Goal: Task Accomplishment & Management: Use online tool/utility

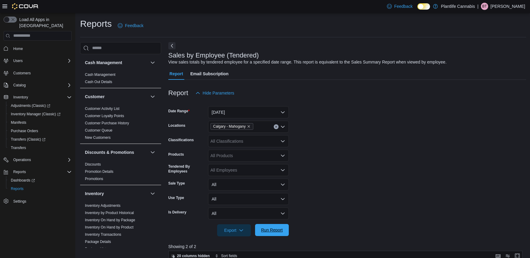
click at [280, 224] on span "Run Report" at bounding box center [272, 230] width 27 height 12
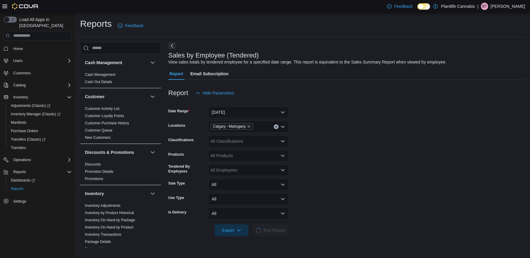
scroll to position [204, 0]
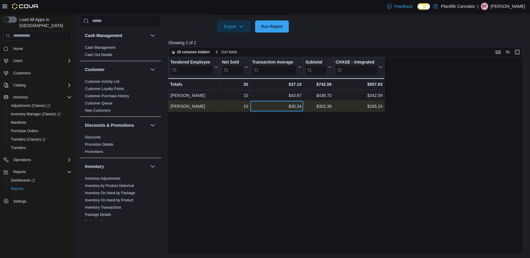
click at [297, 108] on div "$30.34" at bounding box center [276, 106] width 49 height 7
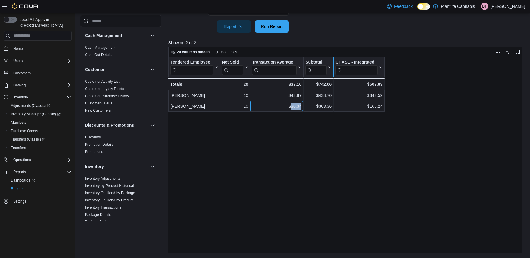
copy div "30.34"
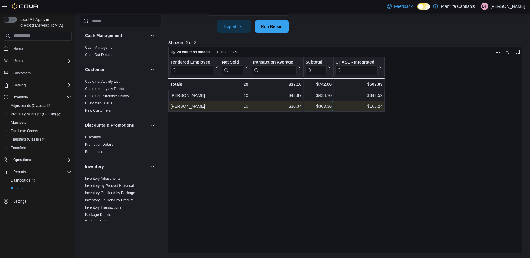
click at [324, 110] on div "$303.36" at bounding box center [318, 106] width 26 height 7
click at [323, 110] on div "$303.36 - Subtotal, column 4, row 2" at bounding box center [319, 106] width 30 height 11
click at [323, 108] on div "$303.36" at bounding box center [318, 106] width 26 height 7
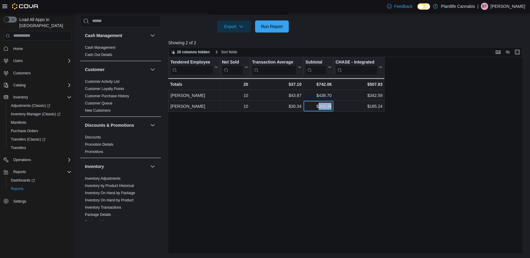
copy div "303.36"
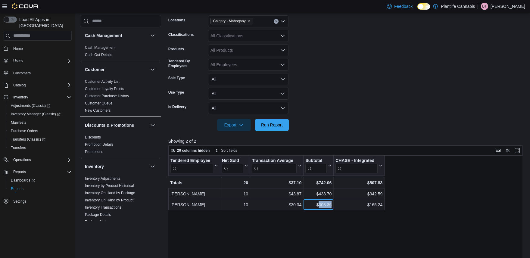
scroll to position [72, 0]
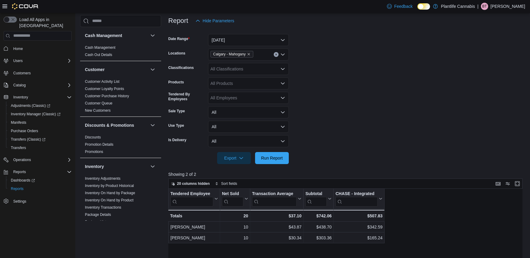
click at [248, 64] on div "All Classifications" at bounding box center [248, 69] width 81 height 12
type input "**"
click at [245, 80] on span "Accessory Group" at bounding box center [237, 79] width 32 height 6
click at [267, 161] on span "Run Report" at bounding box center [272, 158] width 27 height 12
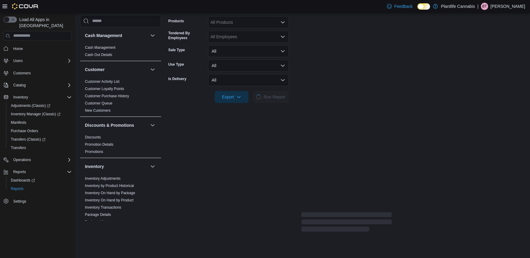
scroll to position [189, 0]
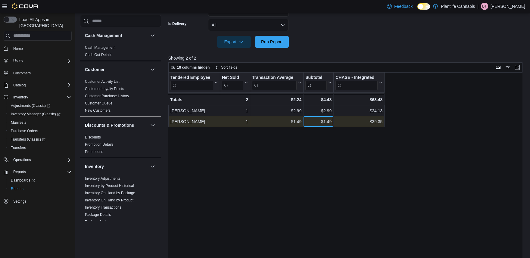
click at [327, 120] on div "$1.49" at bounding box center [318, 121] width 26 height 7
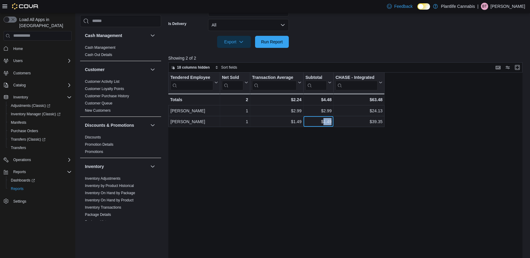
copy div "1.49"
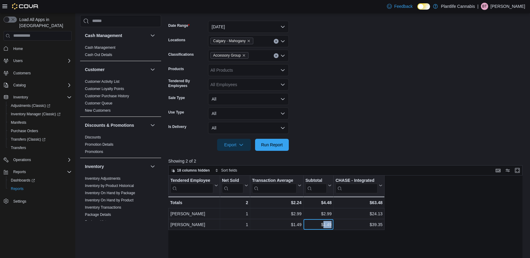
scroll to position [57, 0]
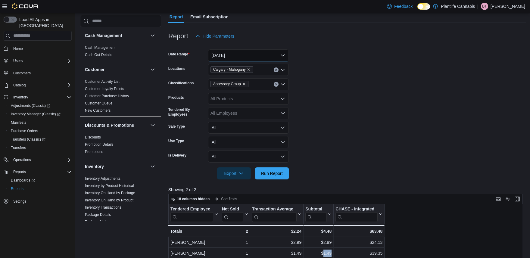
click at [247, 53] on button "[DATE]" at bounding box center [248, 55] width 81 height 12
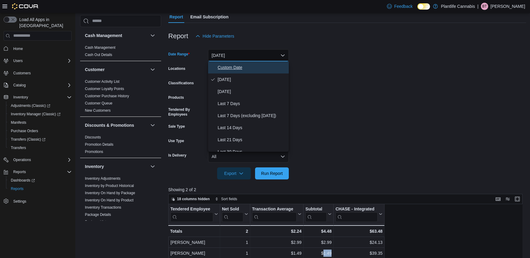
click at [243, 67] on span "Custom Date" at bounding box center [252, 67] width 69 height 7
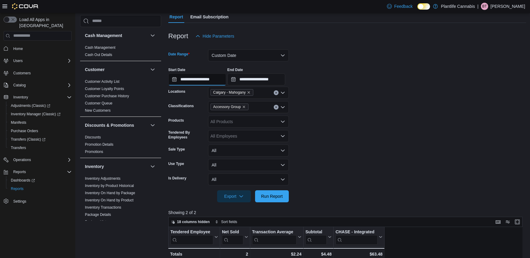
click at [218, 82] on input "**********" at bounding box center [197, 79] width 58 height 12
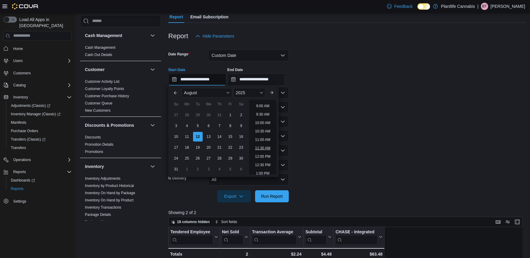
scroll to position [157, 0]
click at [268, 151] on li "12:00 PM" at bounding box center [263, 150] width 20 height 7
type input "**********"
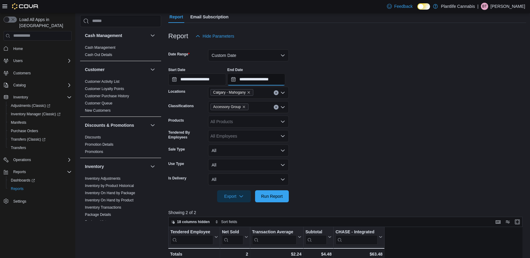
drag, startPoint x: 271, startPoint y: 78, endPoint x: 276, endPoint y: 81, distance: 5.6
click at [271, 78] on input "**********" at bounding box center [256, 79] width 58 height 12
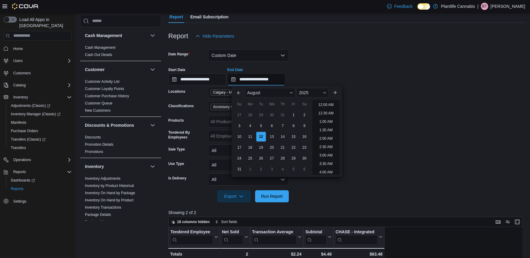
scroll to position [221, 0]
click at [330, 138] on li "3:00 PM" at bounding box center [326, 136] width 18 height 7
type input "**********"
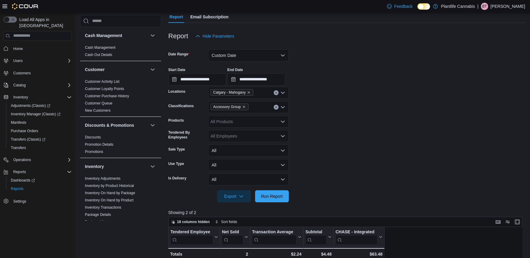
click at [276, 108] on icon "Clear input" at bounding box center [276, 107] width 2 height 2
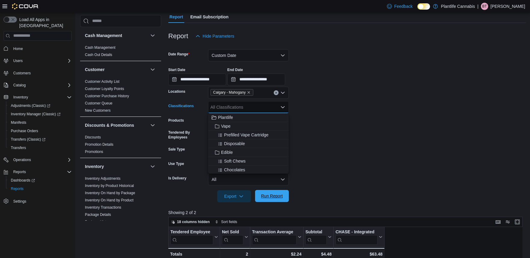
click at [277, 197] on span "Run Report" at bounding box center [272, 196] width 22 height 6
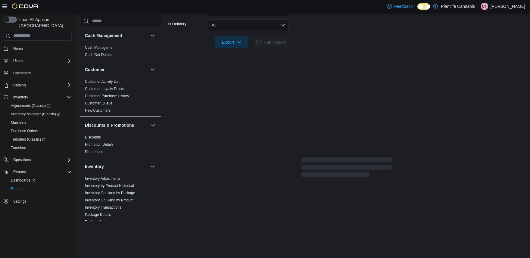
scroll to position [227, 0]
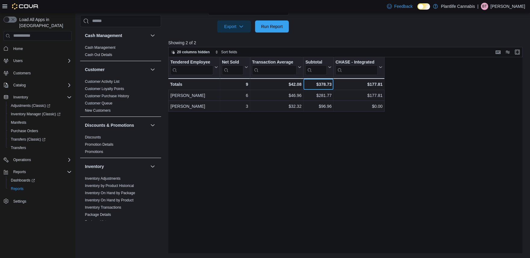
click at [323, 85] on div "$378.73" at bounding box center [318, 84] width 26 height 7
copy div "378.73"
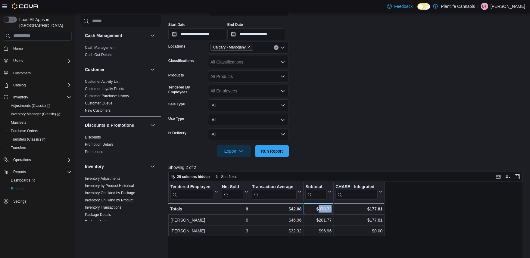
scroll to position [92, 0]
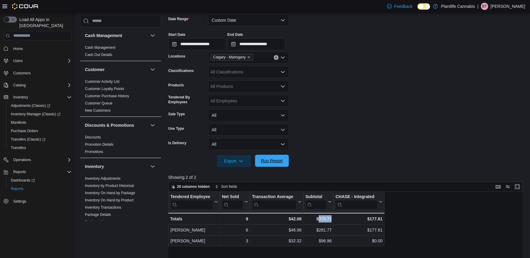
click at [268, 160] on span "Run Report" at bounding box center [272, 161] width 22 height 6
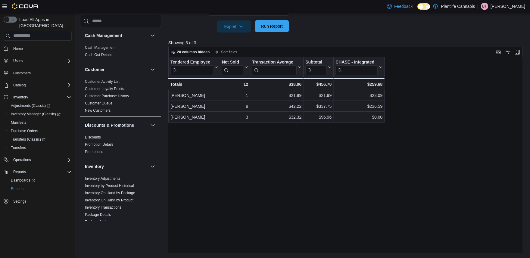
scroll to position [227, 0]
